Goal: Information Seeking & Learning: Learn about a topic

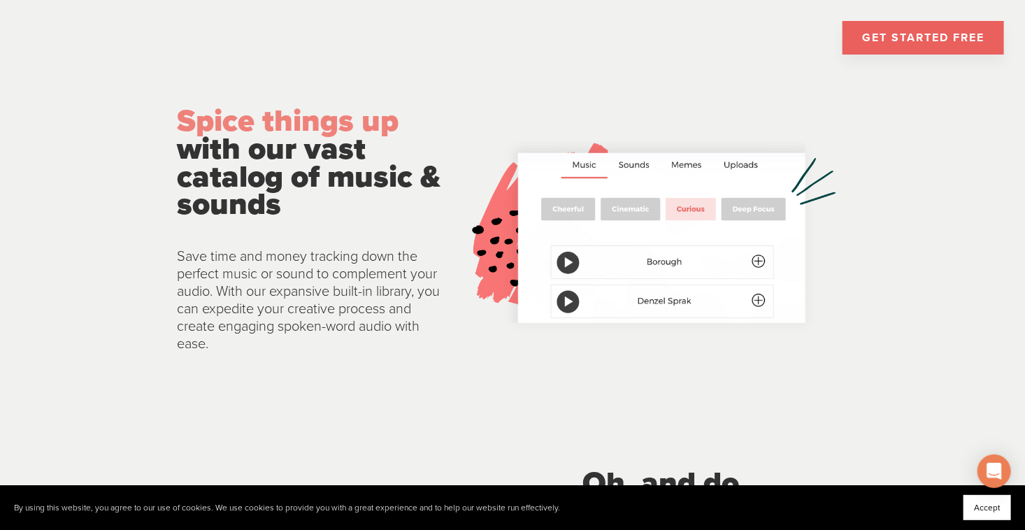
scroll to position [2446, 0]
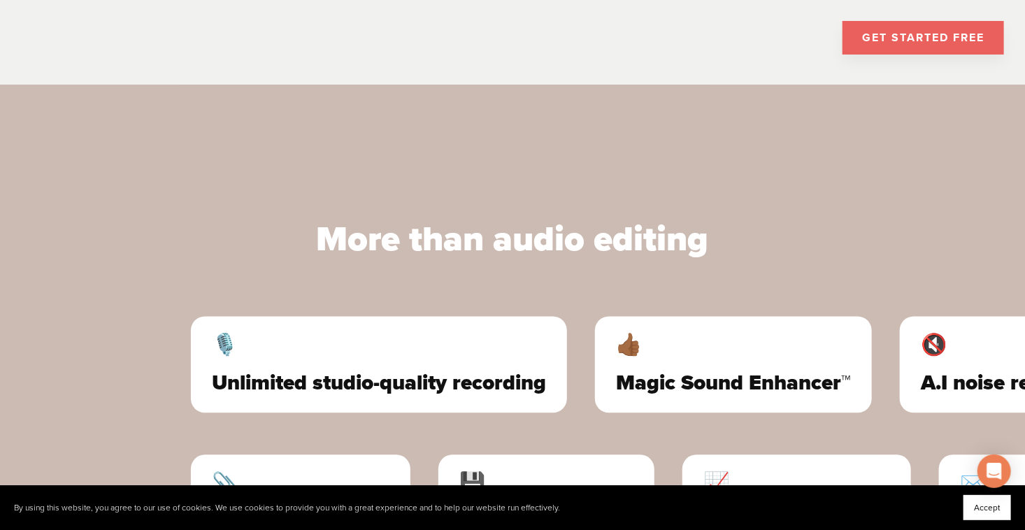
scroll to position [4194, 0]
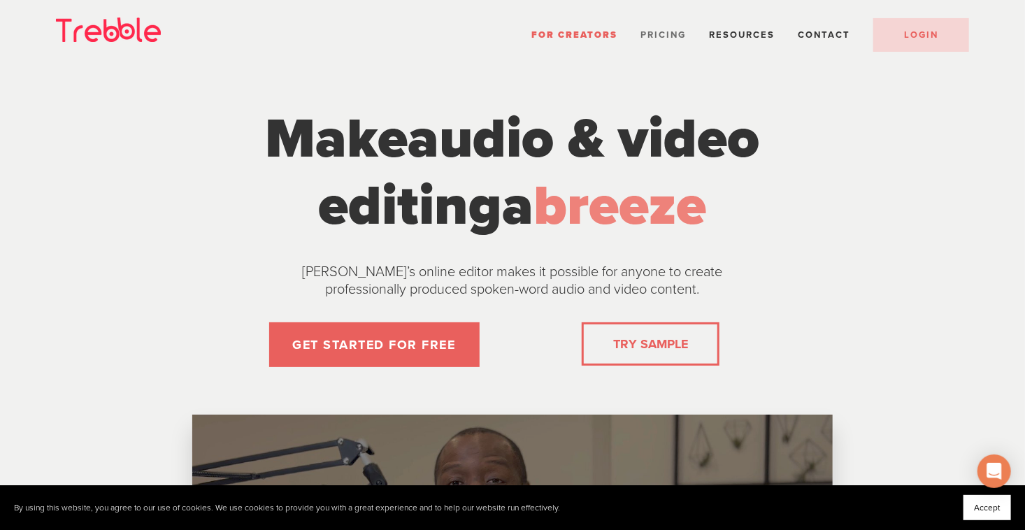
click at [653, 31] on span "Pricing" at bounding box center [662, 34] width 45 height 11
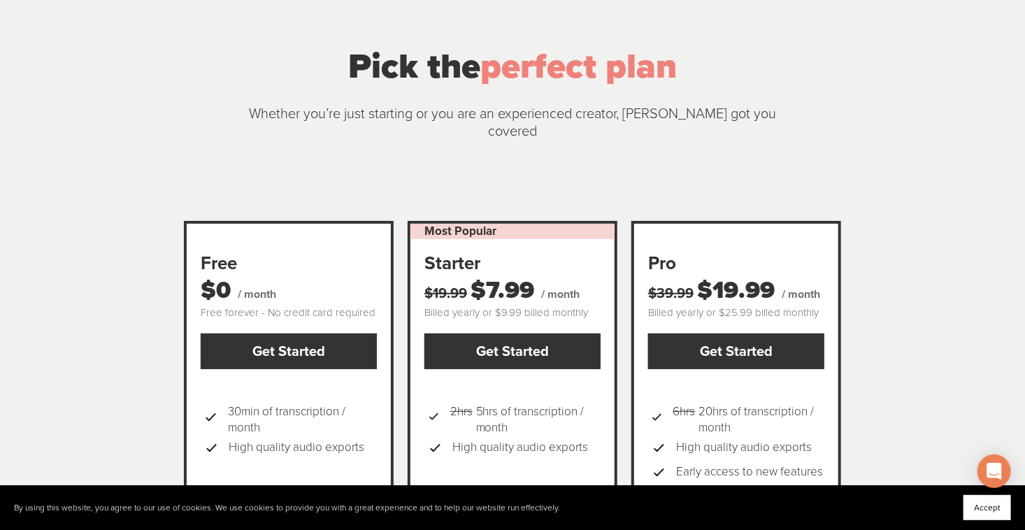
scroll to position [210, 0]
